Goal: Information Seeking & Learning: Understand process/instructions

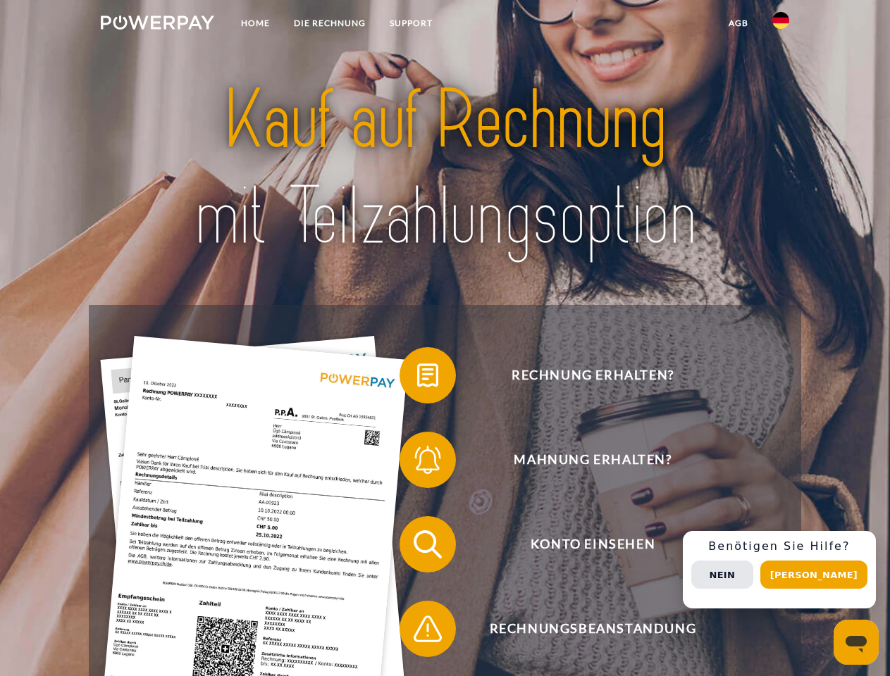
click at [157, 25] on img at bounding box center [157, 22] width 113 height 14
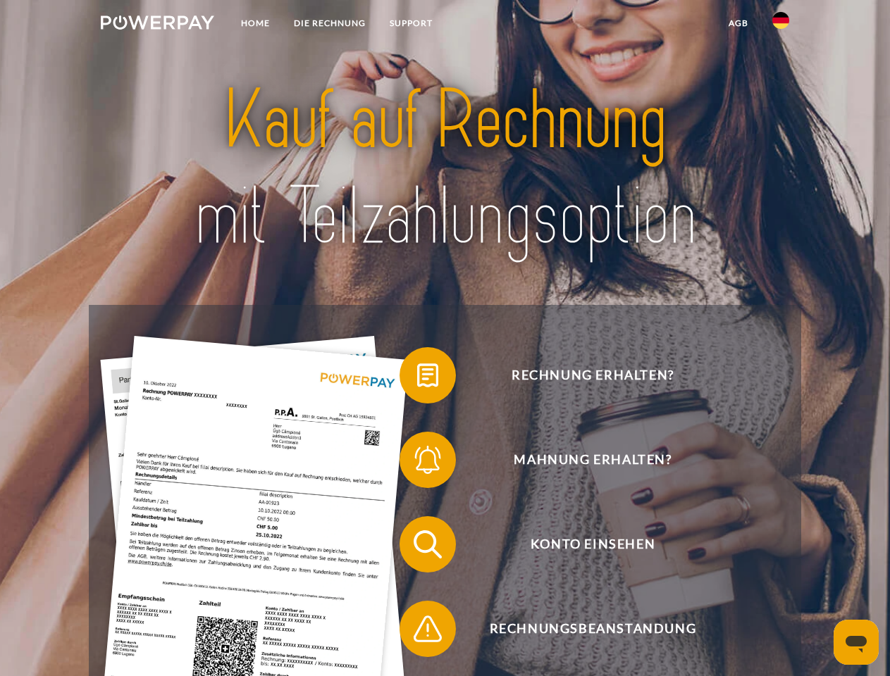
click at [780, 25] on img at bounding box center [780, 20] width 17 height 17
click at [737, 23] on link "agb" at bounding box center [738, 23] width 44 height 25
click at [417, 378] on span at bounding box center [406, 375] width 70 height 70
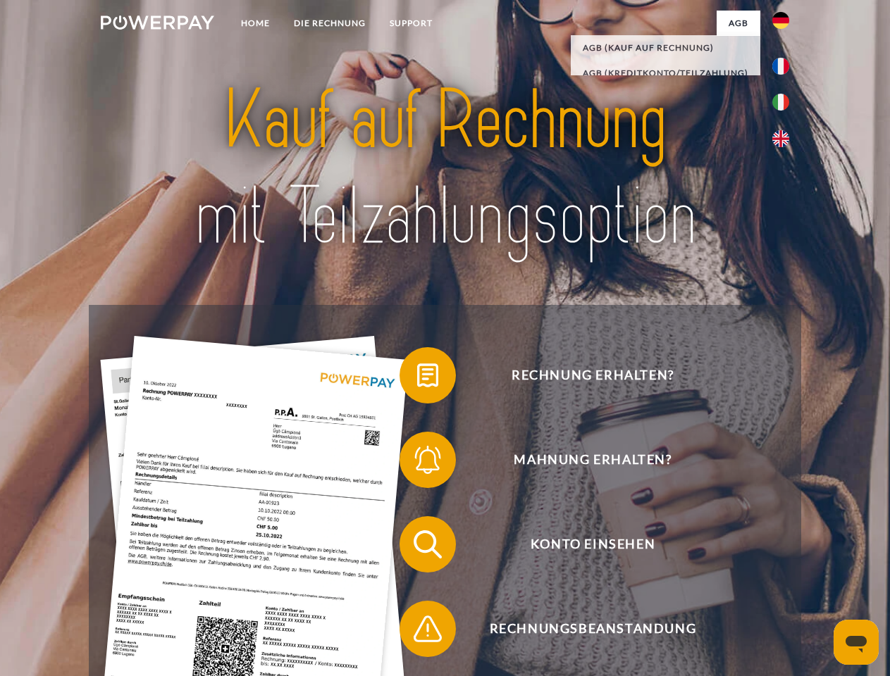
click at [417, 463] on span at bounding box center [406, 460] width 70 height 70
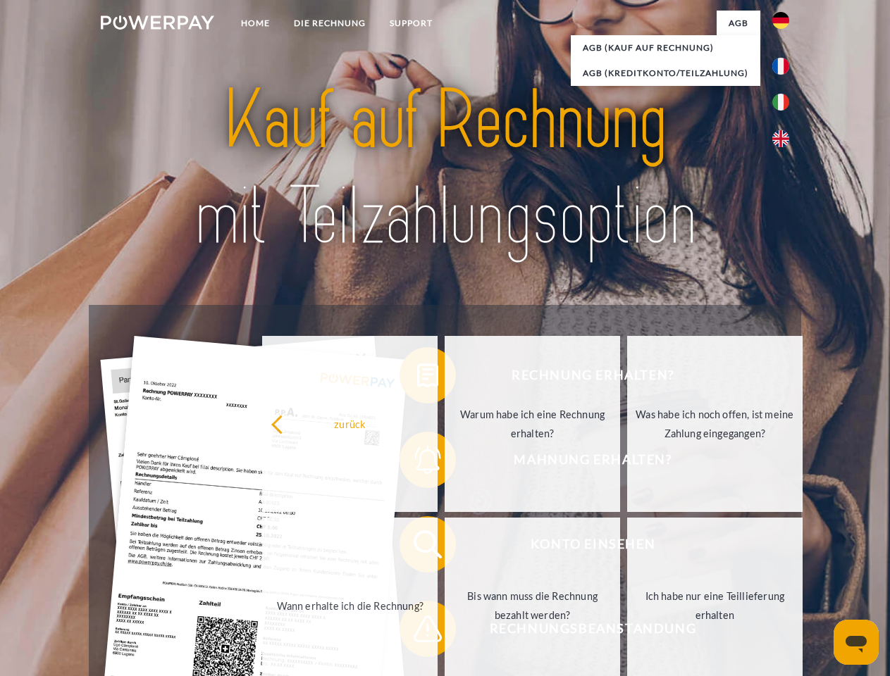
click at [444, 547] on link "Bis wann muss die Rechnung bezahlt werden?" at bounding box center [531, 606] width 175 height 176
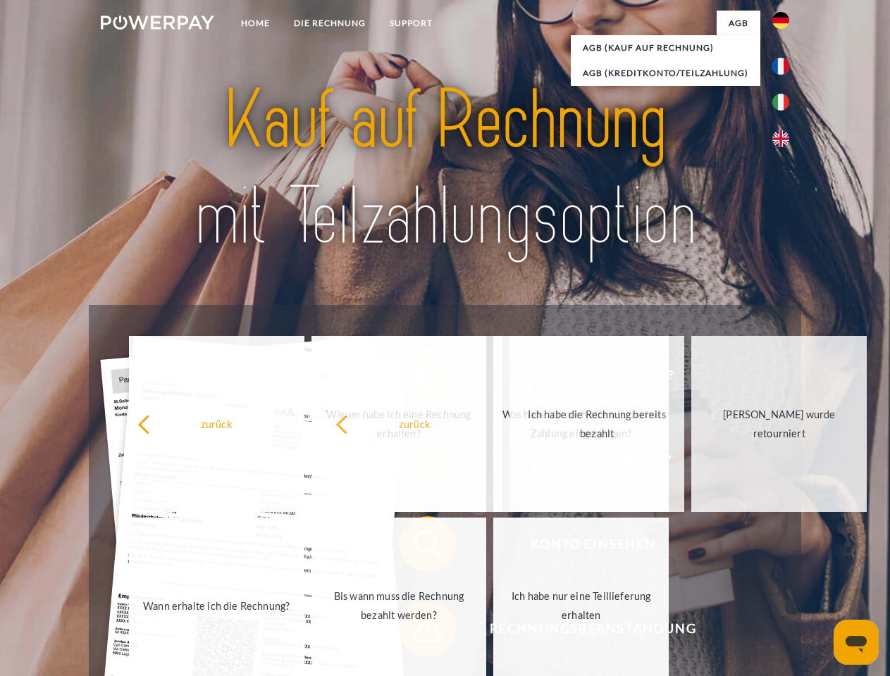
click at [417, 632] on span at bounding box center [406, 629] width 70 height 70
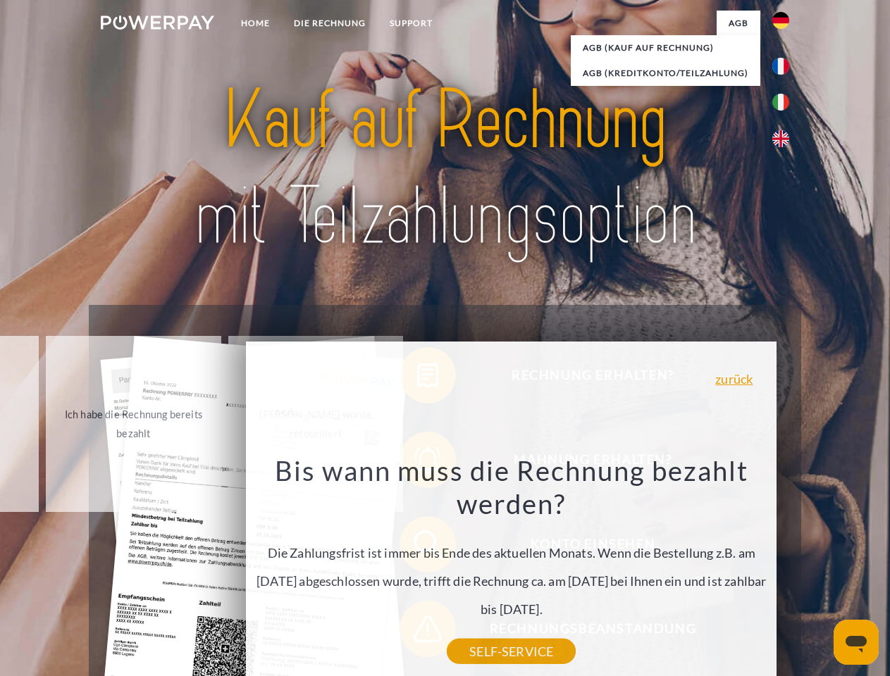
click at [784, 570] on div "Rechnung erhalten? Mahnung erhalten? Konto einsehen" at bounding box center [444, 586] width 711 height 563
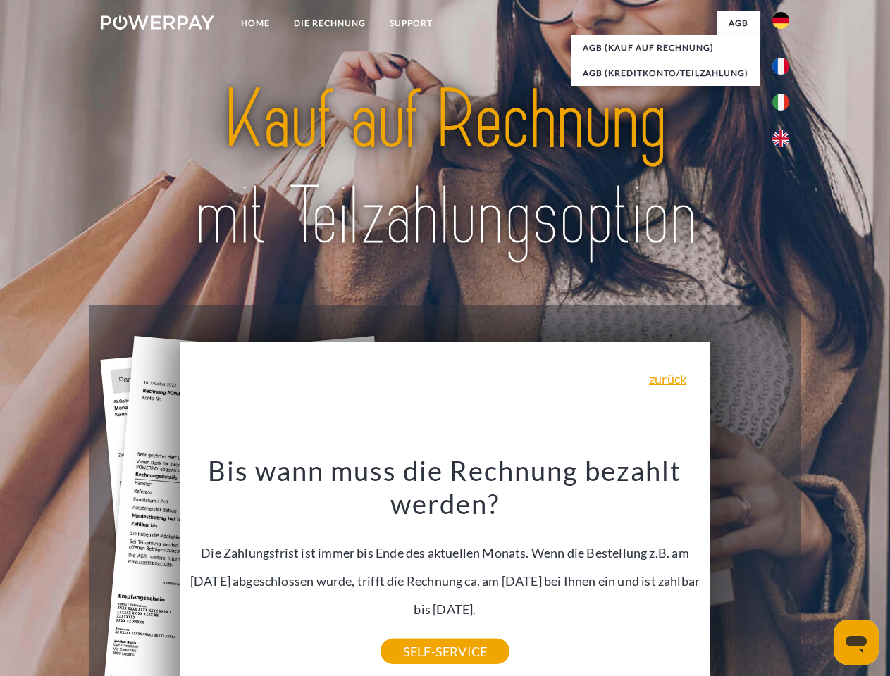
click at [749, 573] on span "Konto einsehen" at bounding box center [592, 544] width 345 height 56
click at [818, 575] on header "Home DIE RECHNUNG SUPPORT" at bounding box center [445, 486] width 890 height 973
